Goal: Check status: Check status

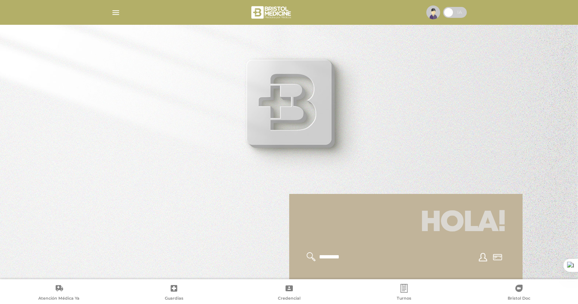
click at [115, 13] on img "button" at bounding box center [115, 12] width 9 height 9
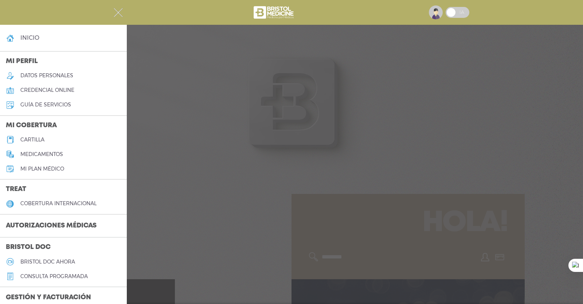
click at [69, 232] on h3 "Autorizaciones médicas" at bounding box center [51, 226] width 102 height 14
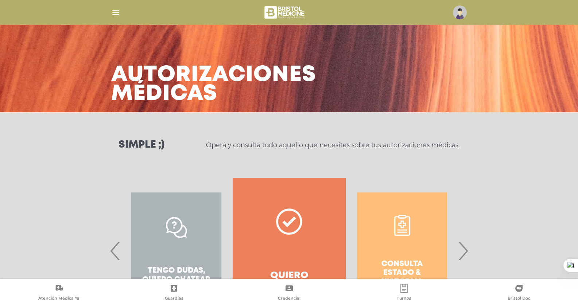
drag, startPoint x: 0, startPoint y: 0, endPoint x: 299, endPoint y: 219, distance: 371.0
click at [296, 219] on icon at bounding box center [289, 221] width 26 height 26
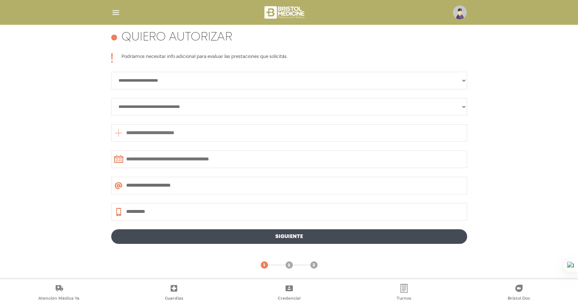
scroll to position [141, 0]
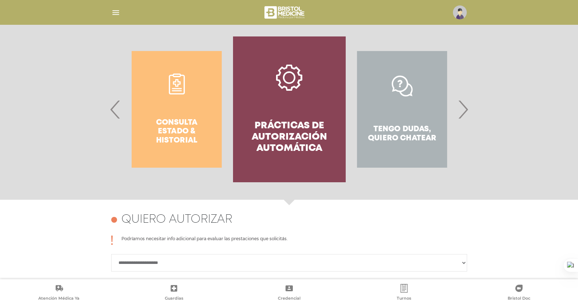
click at [180, 126] on div "Consulta estado & historial" at bounding box center [176, 109] width 113 height 146
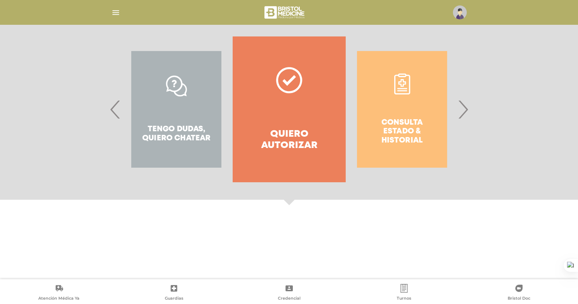
scroll to position [62, 0]
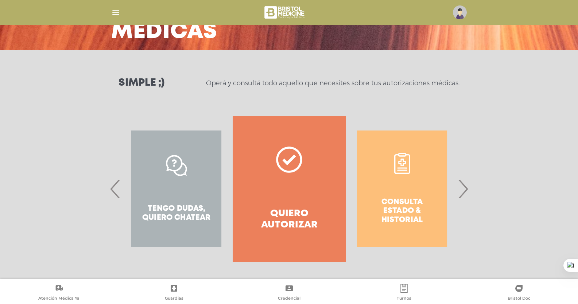
click at [379, 175] on div "Consulta estado & historial" at bounding box center [401, 189] width 113 height 146
click at [390, 209] on div "Consulta estado & historial" at bounding box center [401, 189] width 113 height 146
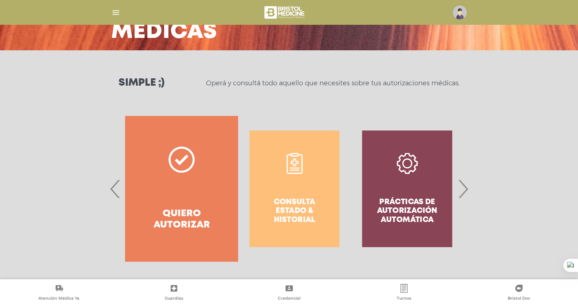
drag, startPoint x: 403, startPoint y: 216, endPoint x: 281, endPoint y: 206, distance: 122.1
click at [281, 206] on div "Consulta estado & historial" at bounding box center [294, 189] width 113 height 146
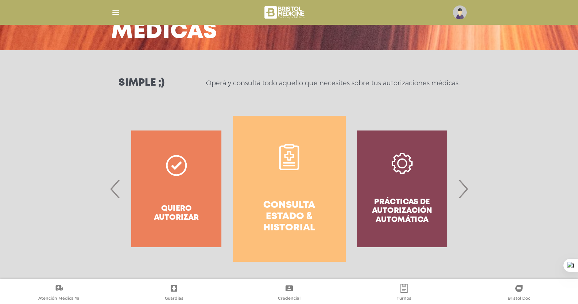
click at [294, 205] on h4 "Consulta estado & historial" at bounding box center [289, 217] width 86 height 34
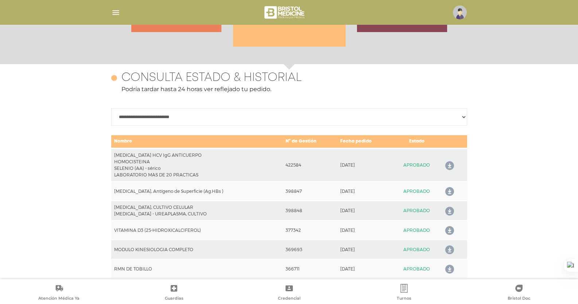
scroll to position [316, 0]
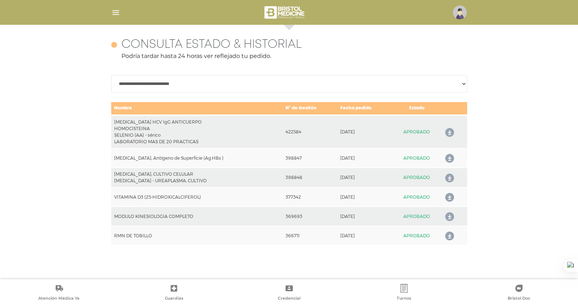
click at [140, 83] on select "**********" at bounding box center [289, 83] width 356 height 17
select select "**********"
click at [111, 75] on select "**********" at bounding box center [289, 83] width 356 height 17
